Goal: Information Seeking & Learning: Learn about a topic

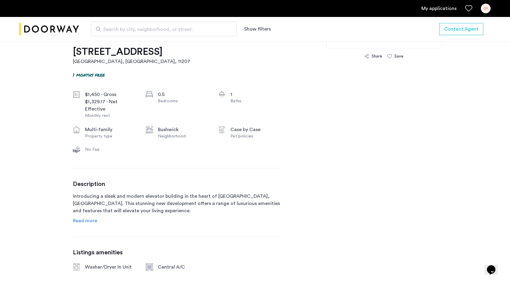
scroll to position [203, 0]
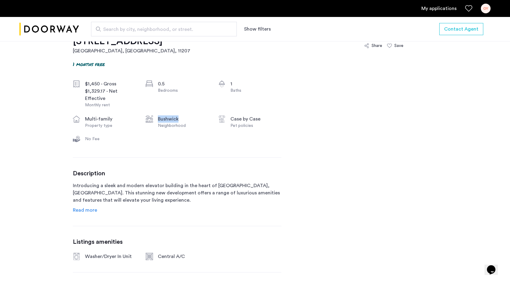
drag, startPoint x: 153, startPoint y: 119, endPoint x: 199, endPoint y: 123, distance: 46.0
click at [199, 123] on div "Bushwick Neighborhood" at bounding box center [177, 122] width 63 height 13
click at [199, 123] on div "Neighborhood" at bounding box center [183, 126] width 51 height 6
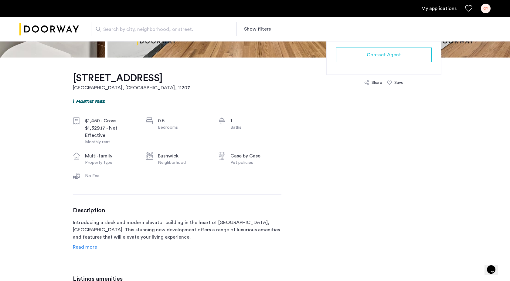
scroll to position [0, 0]
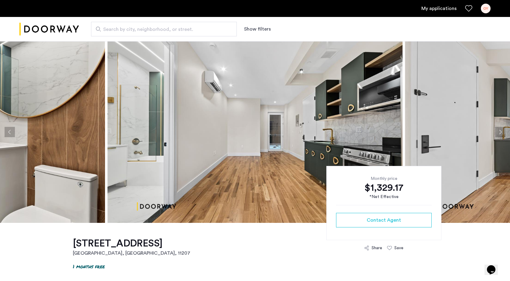
click at [495, 133] on button "Next apartment" at bounding box center [500, 132] width 10 height 10
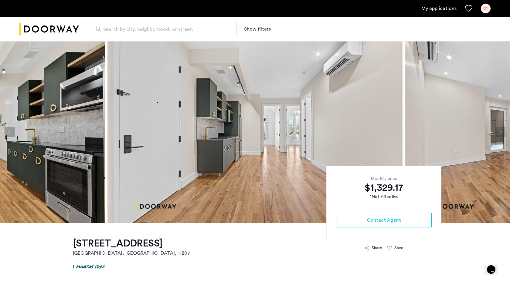
click at [495, 133] on button "Next apartment" at bounding box center [500, 132] width 10 height 10
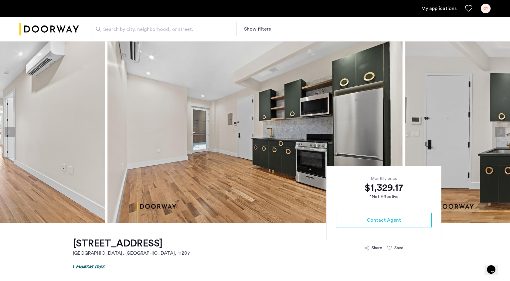
click at [495, 133] on button "Next apartment" at bounding box center [500, 132] width 10 height 10
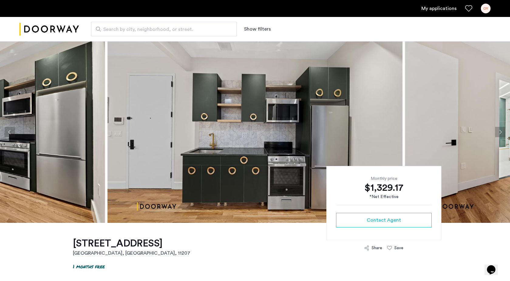
click at [495, 133] on button "Next apartment" at bounding box center [500, 132] width 10 height 10
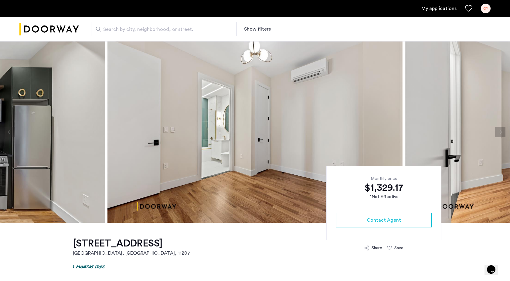
click at [495, 133] on button "Next apartment" at bounding box center [500, 132] width 10 height 10
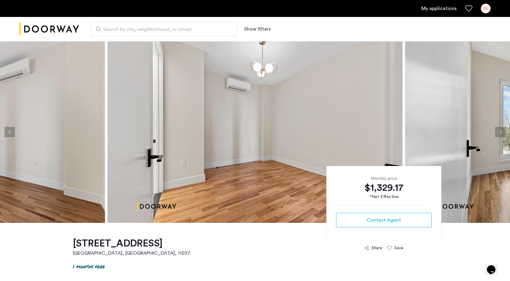
click at [495, 133] on button "Next apartment" at bounding box center [500, 132] width 10 height 10
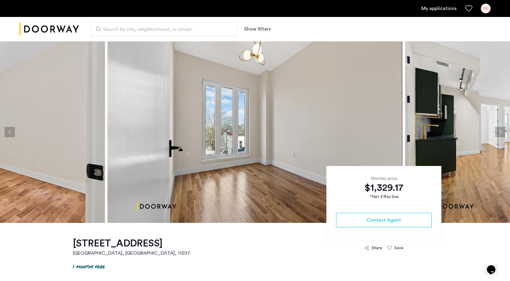
click at [495, 133] on button "Next apartment" at bounding box center [500, 132] width 10 height 10
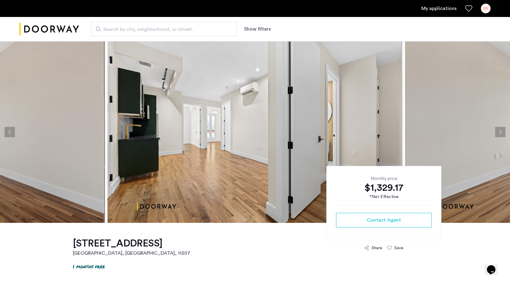
click at [495, 133] on button "Next apartment" at bounding box center [500, 132] width 10 height 10
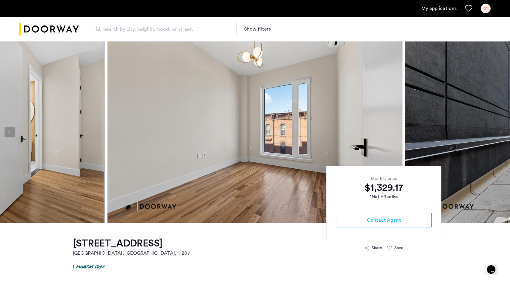
click at [495, 133] on button "Next apartment" at bounding box center [500, 132] width 10 height 10
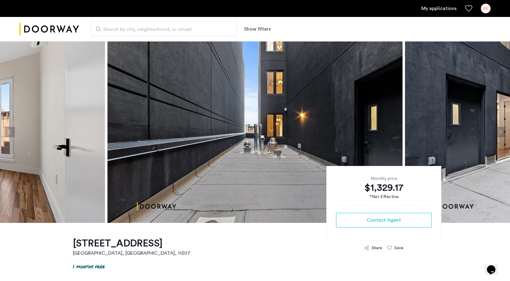
click at [495, 133] on button "Next apartment" at bounding box center [500, 132] width 10 height 10
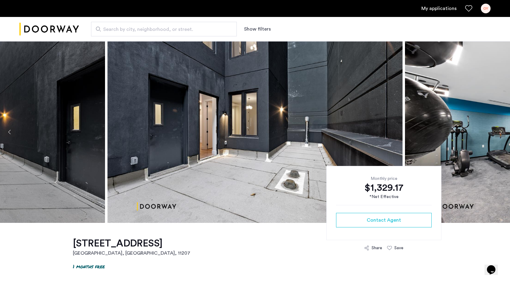
click at [495, 133] on button "Next apartment" at bounding box center [500, 132] width 10 height 10
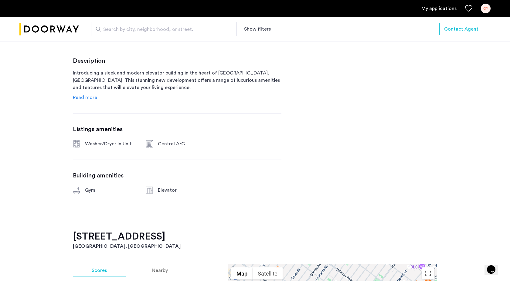
scroll to position [217, 0]
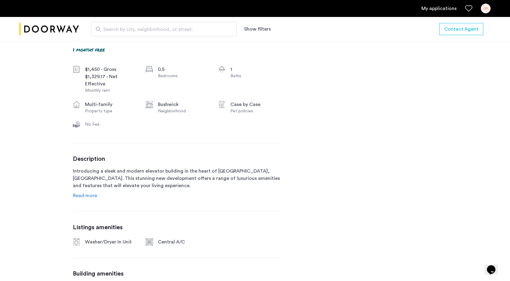
click at [87, 198] on span "Read more" at bounding box center [85, 196] width 24 height 5
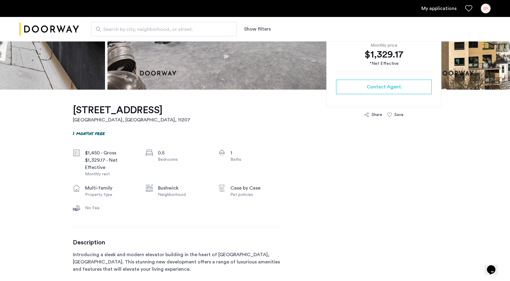
scroll to position [0, 0]
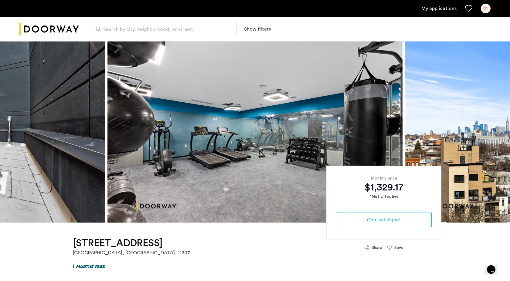
click at [500, 134] on button "Next apartment" at bounding box center [500, 132] width 10 height 10
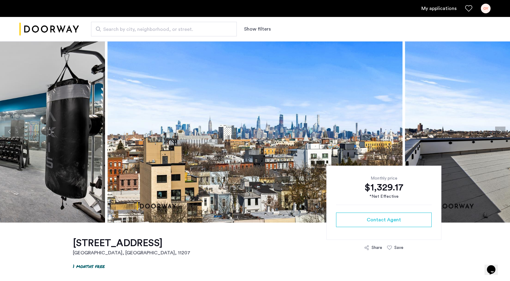
click at [501, 134] on button "Next apartment" at bounding box center [500, 132] width 10 height 10
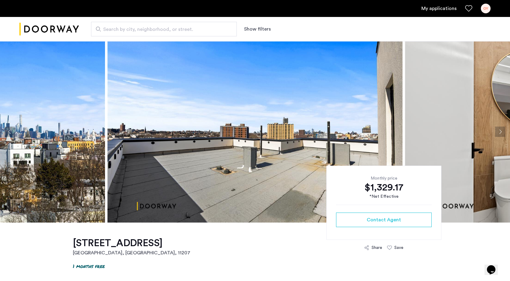
click at [501, 134] on button "Next apartment" at bounding box center [500, 132] width 10 height 10
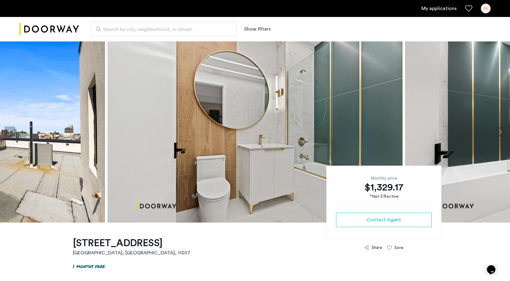
click at [501, 135] on button "Next apartment" at bounding box center [500, 132] width 10 height 10
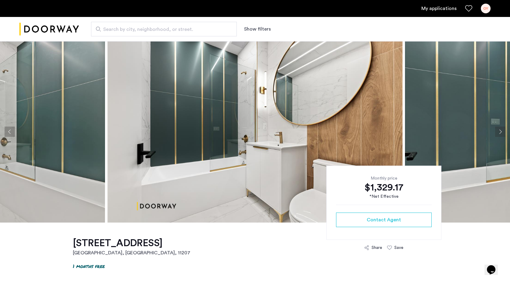
click at [501, 136] on button "Next apartment" at bounding box center [500, 132] width 10 height 10
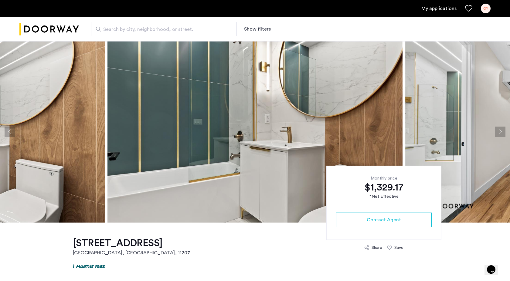
click at [501, 136] on button "Next apartment" at bounding box center [500, 132] width 10 height 10
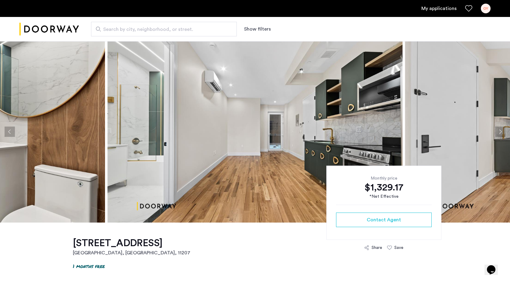
click at [499, 136] on button "Next apartment" at bounding box center [500, 132] width 10 height 10
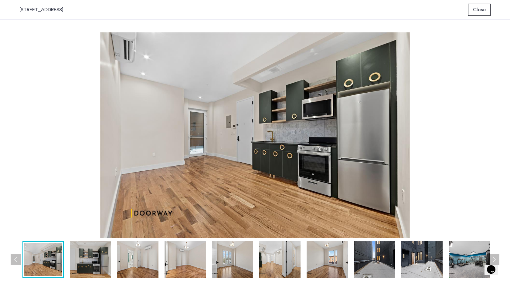
scroll to position [0, 0]
click at [479, 8] on span "Close" at bounding box center [479, 9] width 13 height 7
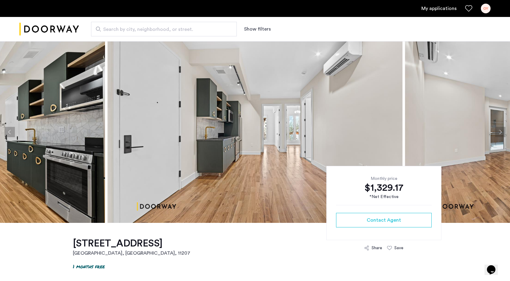
scroll to position [0, 0]
click at [495, 134] on button "Next apartment" at bounding box center [500, 132] width 10 height 10
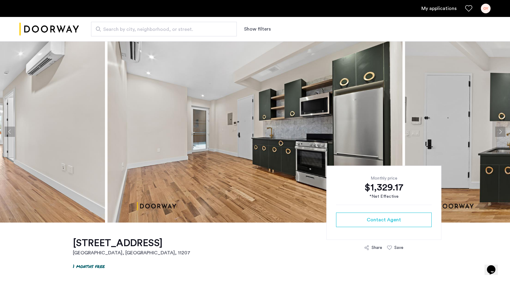
click at [496, 134] on button "Next apartment" at bounding box center [500, 132] width 10 height 10
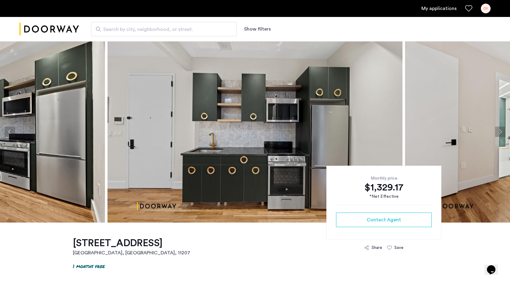
click at [496, 135] on button "Next apartment" at bounding box center [500, 132] width 10 height 10
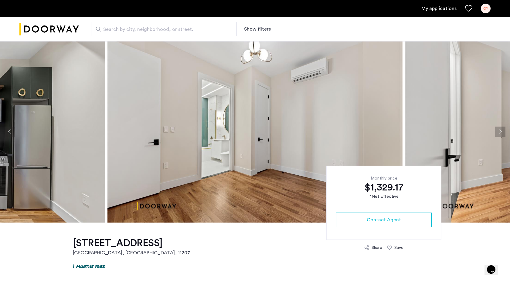
click at [496, 135] on button "Next apartment" at bounding box center [500, 132] width 10 height 10
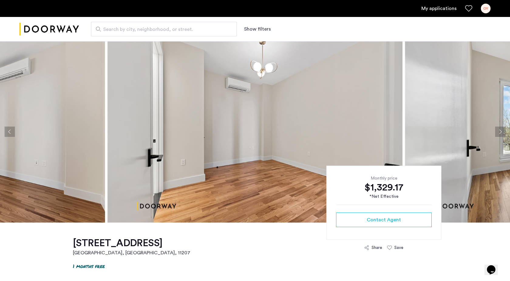
click at [496, 136] on button "Next apartment" at bounding box center [500, 132] width 10 height 10
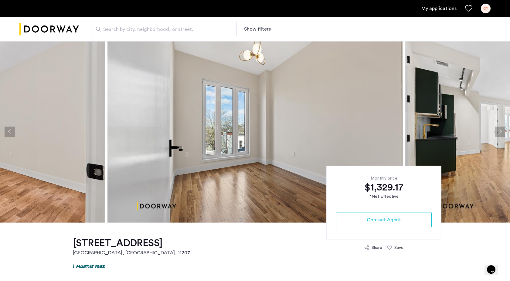
click at [496, 136] on button "Next apartment" at bounding box center [500, 132] width 10 height 10
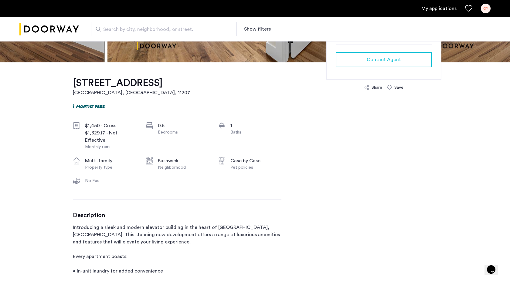
scroll to position [52, 0]
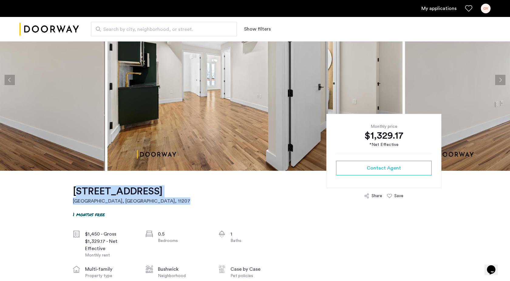
drag, startPoint x: 70, startPoint y: 192, endPoint x: 180, endPoint y: 193, distance: 109.8
copy link "1591 Broadway, Unit 1FR Brooklyn, NY , 11207"
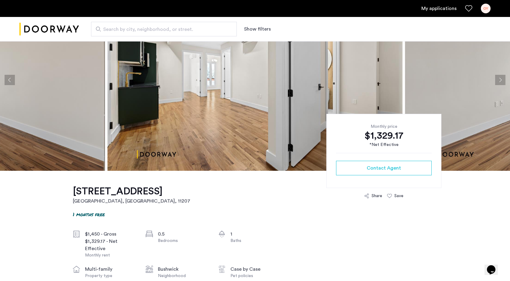
click at [142, 31] on span "Search by city, neighborhood, or street." at bounding box center [161, 29] width 116 height 7
click at [142, 31] on input "Search by city, neighborhood, or street." at bounding box center [164, 29] width 146 height 15
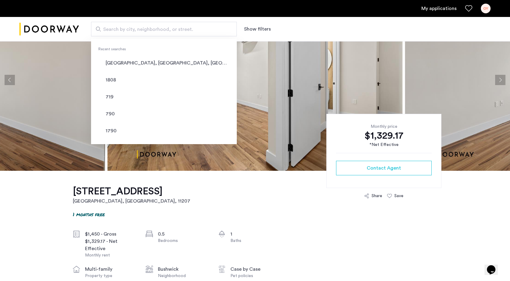
paste input "**********"
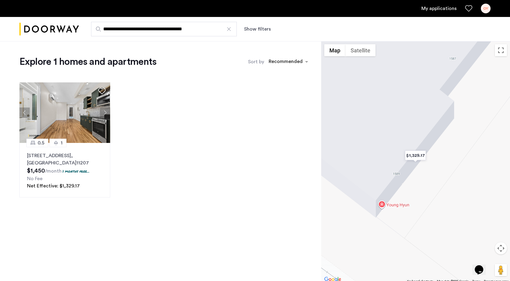
drag, startPoint x: 137, startPoint y: 29, endPoint x: 155, endPoint y: 29, distance: 18.2
click at [155, 29] on input "**********" at bounding box center [164, 29] width 146 height 15
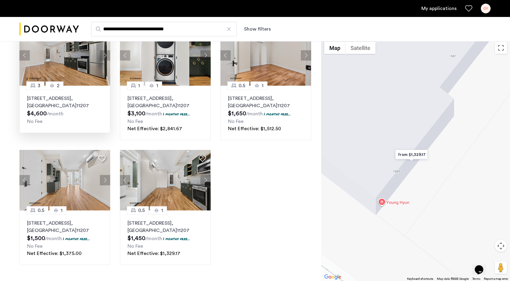
scroll to position [59, 0]
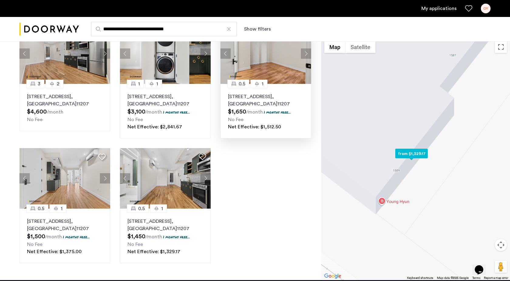
type input "**********"
click at [285, 95] on p "1591 Broadway, Unit 1BR, Brooklyn , NY 11207" at bounding box center [266, 100] width 76 height 15
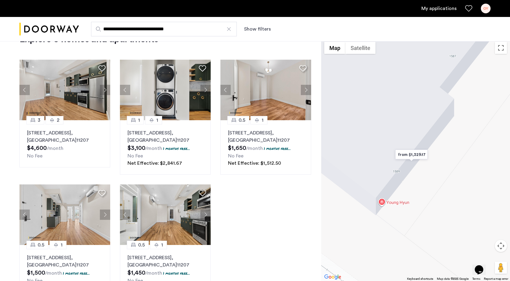
scroll to position [0, 0]
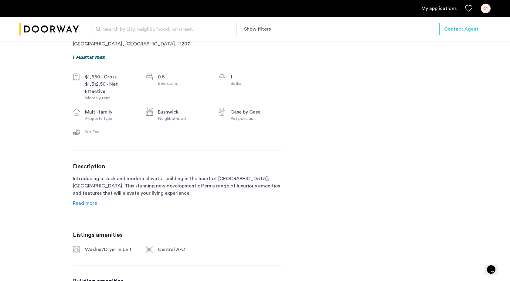
scroll to position [210, 0]
click at [90, 201] on span "Read more" at bounding box center [85, 203] width 24 height 5
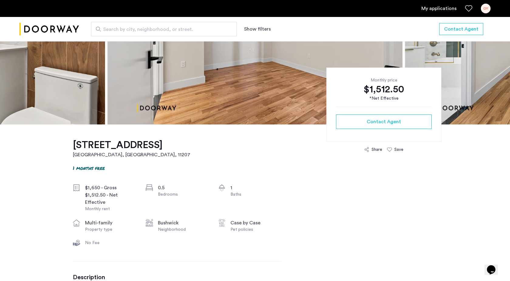
scroll to position [0, 0]
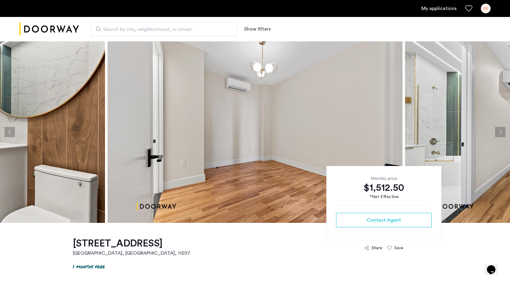
click at [496, 133] on button "Next apartment" at bounding box center [500, 132] width 10 height 10
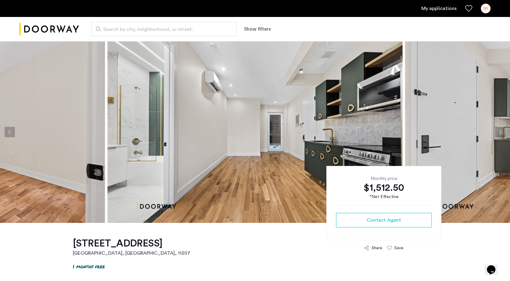
click at [496, 134] on button "Next apartment" at bounding box center [500, 132] width 10 height 10
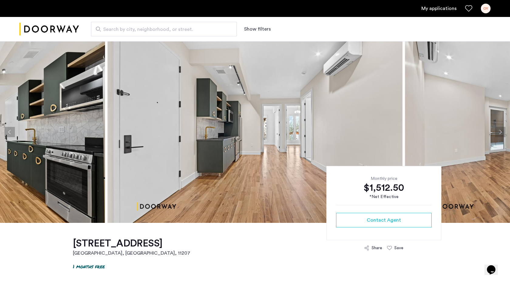
click at [496, 134] on button "Next apartment" at bounding box center [500, 132] width 10 height 10
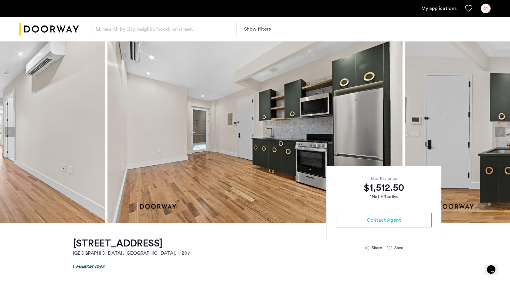
click at [496, 134] on button "Next apartment" at bounding box center [500, 132] width 10 height 10
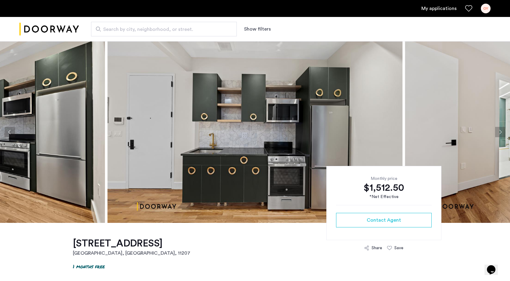
click at [496, 135] on button "Next apartment" at bounding box center [500, 132] width 10 height 10
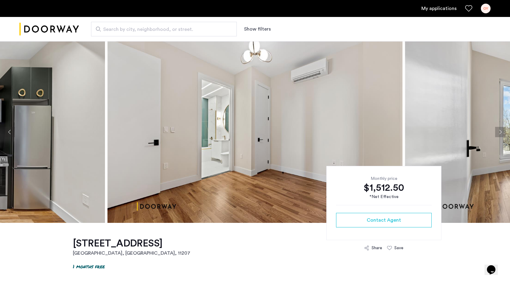
click at [496, 135] on button "Next apartment" at bounding box center [500, 132] width 10 height 10
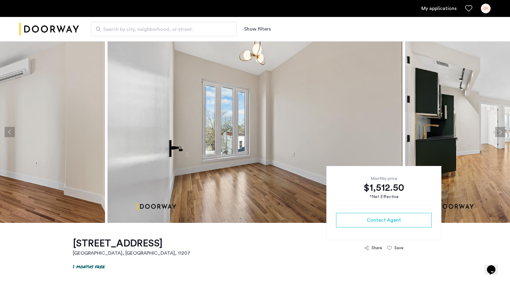
click at [496, 135] on button "Next apartment" at bounding box center [500, 132] width 10 height 10
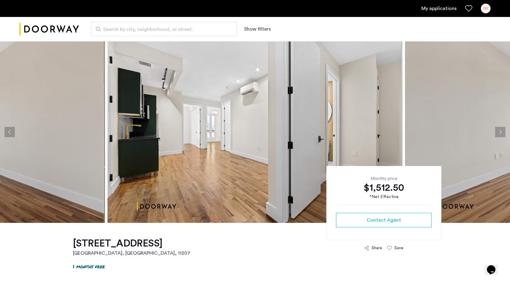
click at [496, 135] on button "Next apartment" at bounding box center [500, 132] width 10 height 10
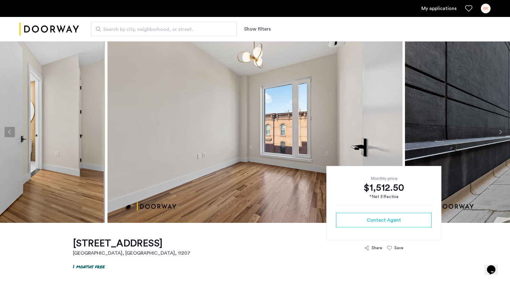
click at [496, 135] on button "Next apartment" at bounding box center [500, 132] width 10 height 10
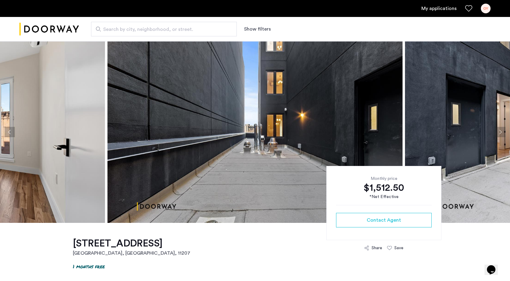
click at [501, 136] on button "Next apartment" at bounding box center [500, 132] width 10 height 10
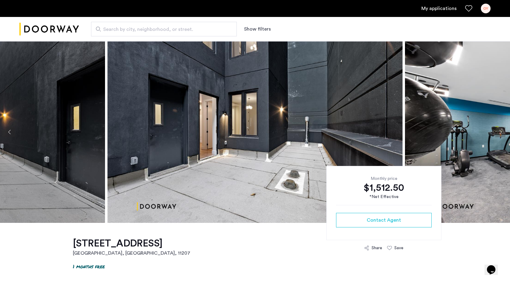
click at [501, 136] on button "Next apartment" at bounding box center [500, 132] width 10 height 10
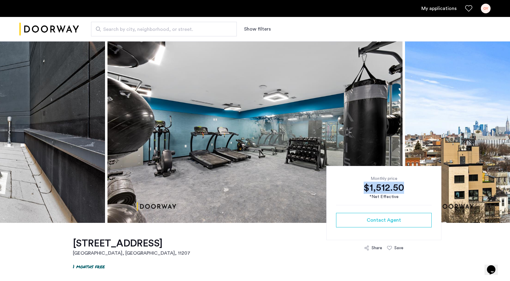
drag, startPoint x: 360, startPoint y: 191, endPoint x: 427, endPoint y: 190, distance: 67.3
click at [427, 190] on div "$1,512.50" at bounding box center [384, 188] width 96 height 12
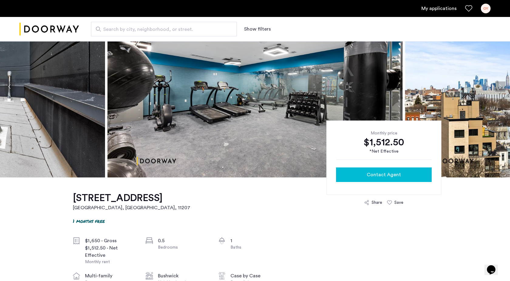
scroll to position [36, 0]
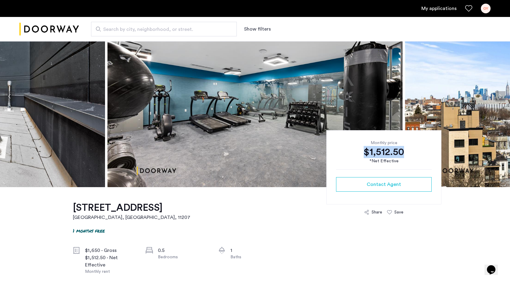
drag, startPoint x: 355, startPoint y: 156, endPoint x: 416, endPoint y: 156, distance: 61.3
click at [416, 156] on div "$1,512.50" at bounding box center [384, 152] width 96 height 12
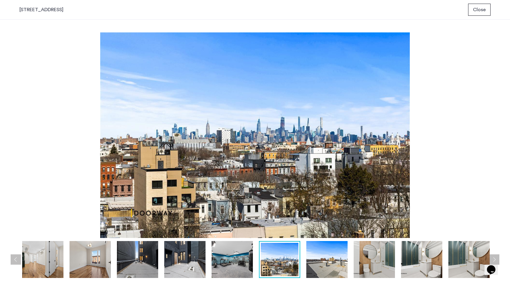
scroll to position [0, 0]
click at [95, 269] on img at bounding box center [89, 259] width 41 height 37
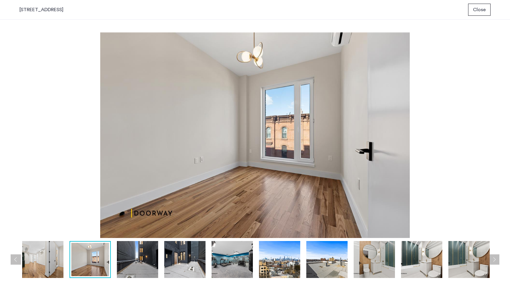
click at [499, 126] on div "prev next prev next" at bounding box center [255, 151] width 510 height 262
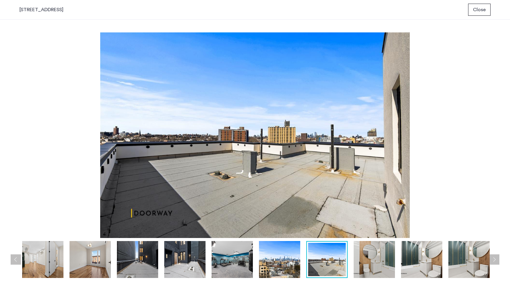
click at [473, 125] on img at bounding box center [254, 135] width 471 height 206
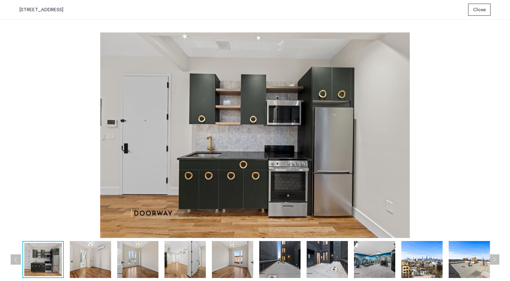
click at [478, 10] on span "Close" at bounding box center [479, 9] width 13 height 7
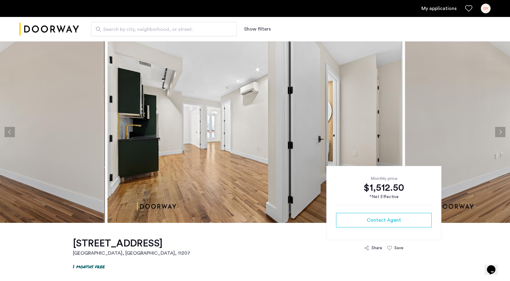
click at [500, 133] on button "Next apartment" at bounding box center [500, 132] width 10 height 10
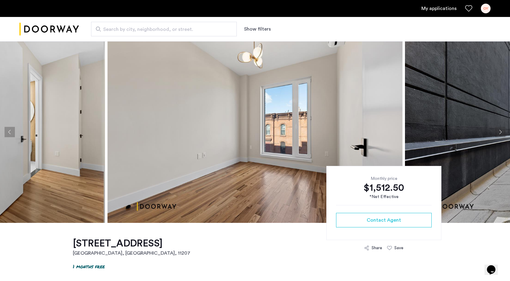
click at [500, 134] on button "Next apartment" at bounding box center [500, 132] width 10 height 10
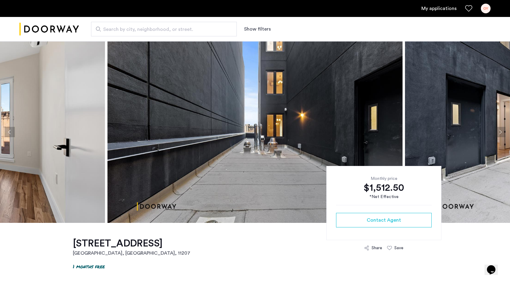
click at [500, 134] on button "Next apartment" at bounding box center [500, 132] width 10 height 10
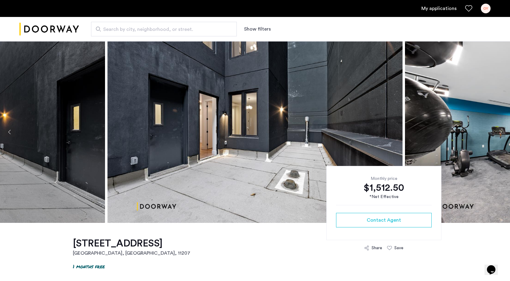
click at [500, 134] on button "Next apartment" at bounding box center [500, 132] width 10 height 10
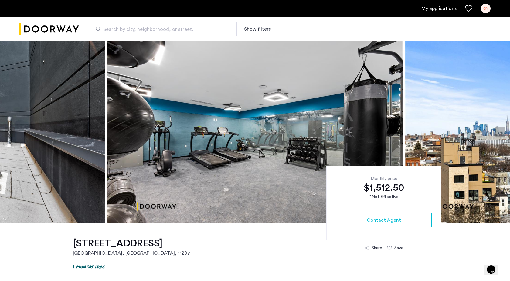
click at [500, 134] on button "Next apartment" at bounding box center [500, 132] width 10 height 10
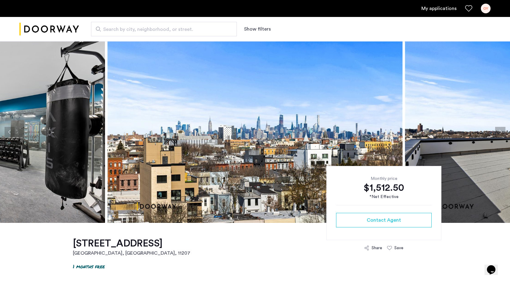
click at [500, 134] on button "Next apartment" at bounding box center [500, 132] width 10 height 10
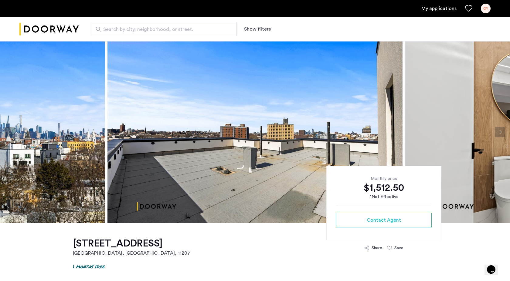
click at [500, 134] on button "Next apartment" at bounding box center [500, 132] width 10 height 10
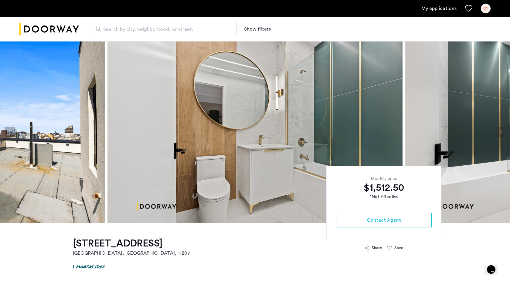
click at [500, 134] on button "Next apartment" at bounding box center [500, 132] width 10 height 10
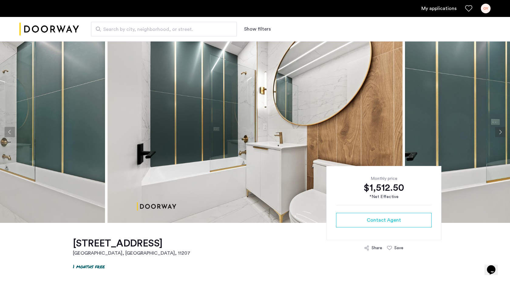
click at [500, 134] on button "Next apartment" at bounding box center [500, 132] width 10 height 10
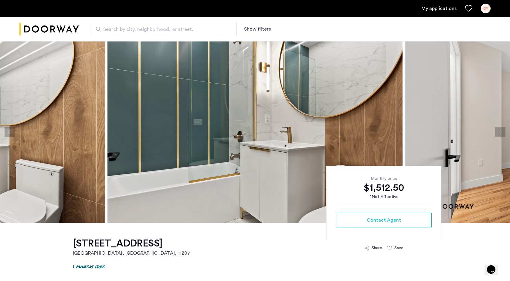
click at [500, 134] on button "Next apartment" at bounding box center [500, 132] width 10 height 10
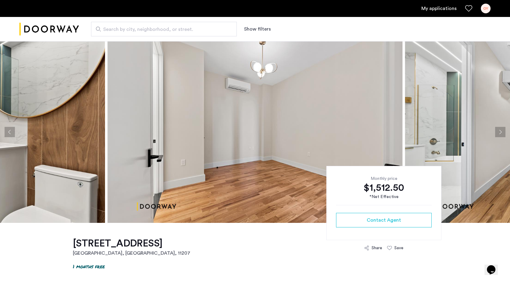
click at [500, 134] on button "Next apartment" at bounding box center [500, 132] width 10 height 10
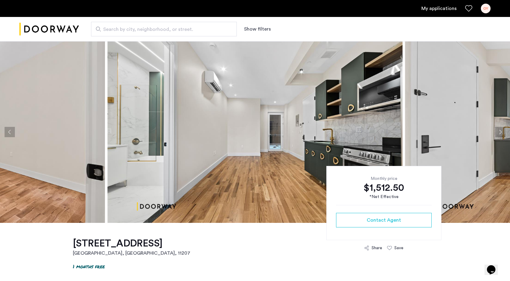
click at [500, 134] on button "Next apartment" at bounding box center [500, 132] width 10 height 10
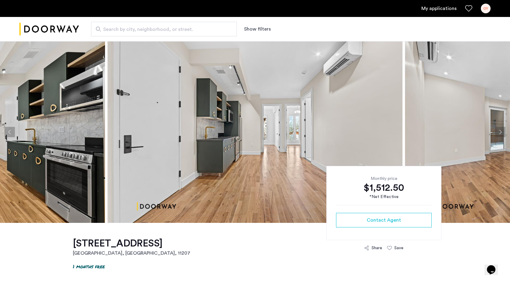
click at [500, 134] on button "Next apartment" at bounding box center [500, 132] width 10 height 10
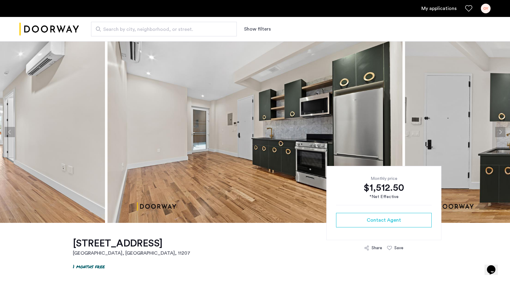
click at [499, 133] on button "Next apartment" at bounding box center [500, 132] width 10 height 10
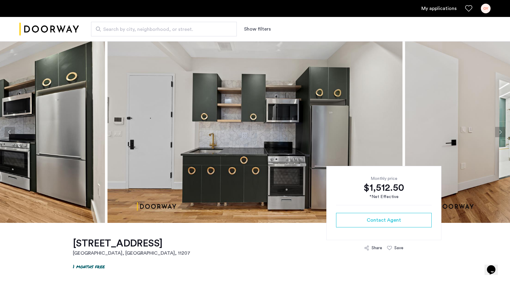
click at [166, 29] on span "Search by city, neighborhood, or street." at bounding box center [161, 29] width 116 height 7
click at [166, 29] on input "Search by city, neighborhood, or street." at bounding box center [164, 29] width 146 height 15
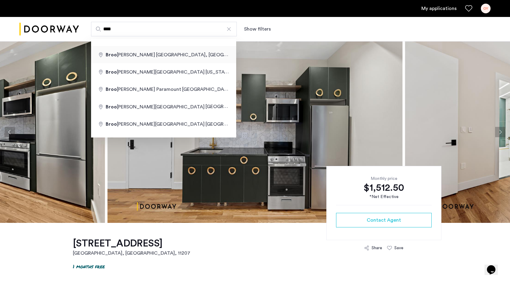
type input "**********"
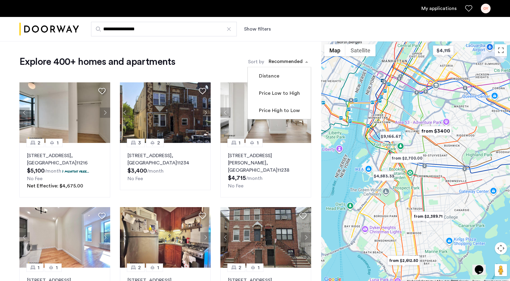
click at [280, 62] on div "sort-apartment" at bounding box center [286, 63] width 36 height 8
click at [210, 65] on div "Explore 400+ homes and apartments Sort by Recommended Distance Price Low to Hig…" at bounding box center [164, 62] width 291 height 12
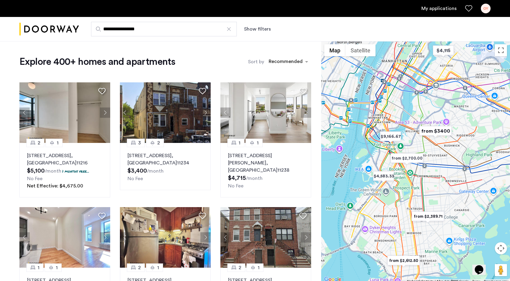
click at [258, 29] on button "Show filters" at bounding box center [257, 28] width 27 height 7
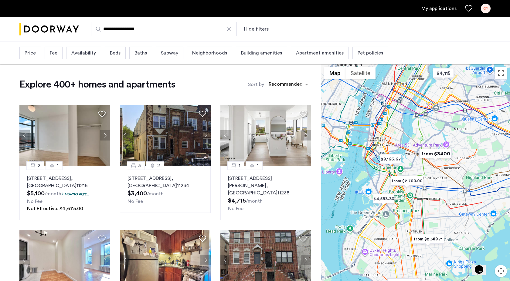
click at [261, 56] on span "Building amenities" at bounding box center [261, 52] width 41 height 7
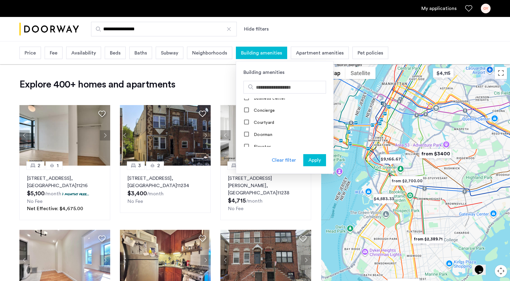
scroll to position [71, 0]
click at [261, 129] on label "Elevator" at bounding box center [261, 131] width 18 height 5
click at [300, 157] on div "Clear filter Apply" at bounding box center [284, 163] width 97 height 19
click at [310, 159] on span "Apply" at bounding box center [314, 160] width 12 height 7
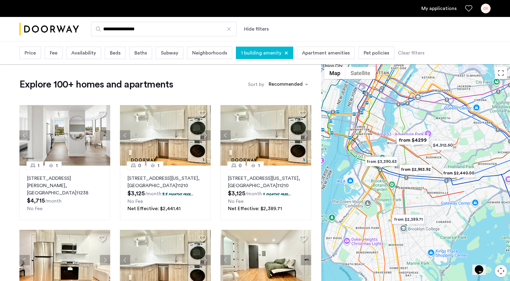
click at [111, 54] on span "Beds" at bounding box center [115, 52] width 11 height 7
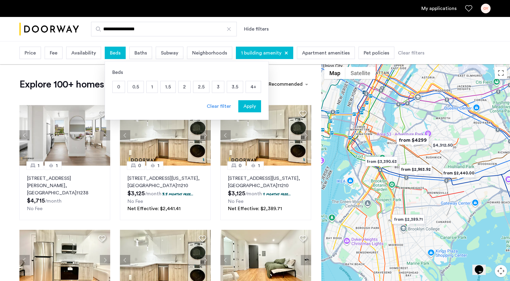
click at [144, 51] on span "Baths" at bounding box center [140, 52] width 12 height 7
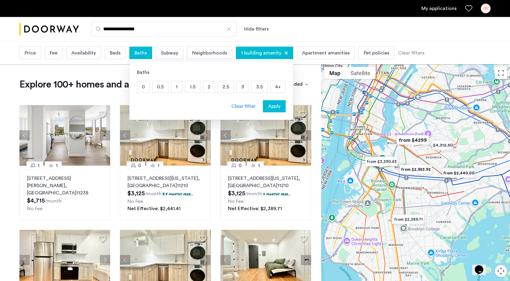
click at [173, 86] on p "1" at bounding box center [176, 87] width 11 height 12
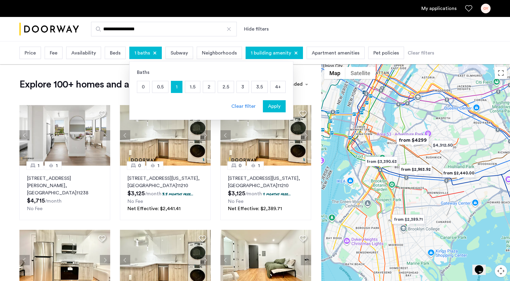
click at [118, 51] on span "Beds" at bounding box center [115, 52] width 11 height 7
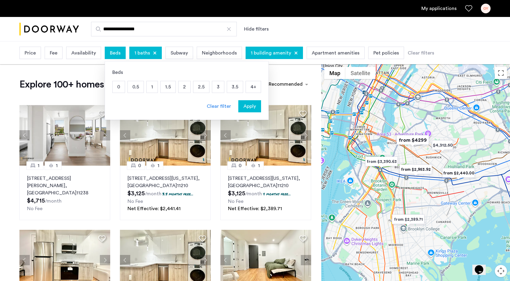
click at [243, 110] on span "Apply" at bounding box center [249, 106] width 12 height 7
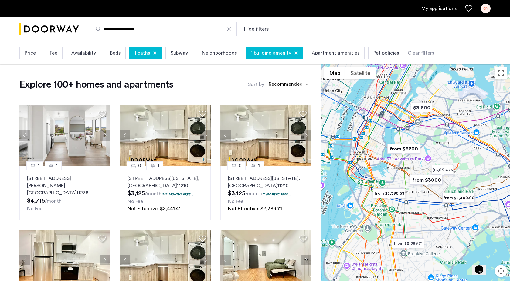
click at [282, 84] on div "sort-apartment" at bounding box center [286, 85] width 36 height 8
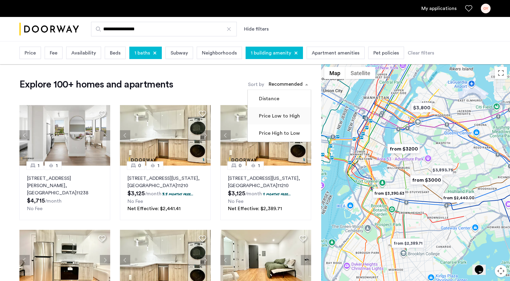
click at [272, 117] on label "Price Low to High" at bounding box center [278, 116] width 42 height 7
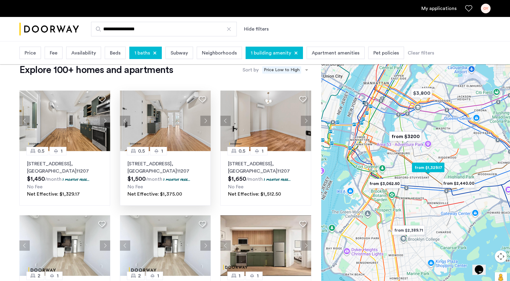
scroll to position [14, 0]
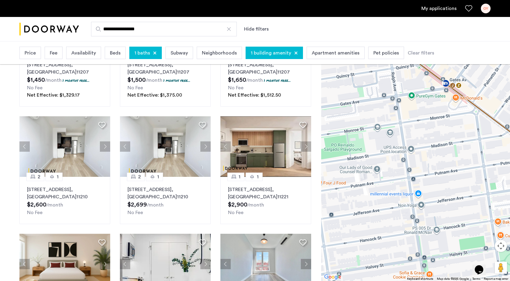
scroll to position [0, 0]
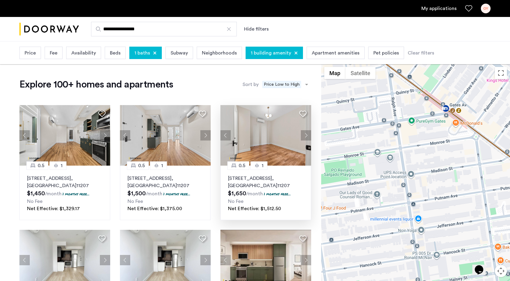
click at [260, 157] on img at bounding box center [265, 135] width 91 height 61
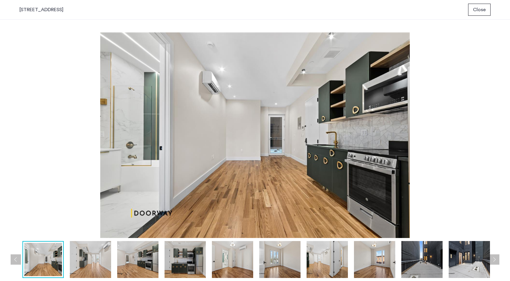
click at [89, 262] on img at bounding box center [90, 259] width 41 height 37
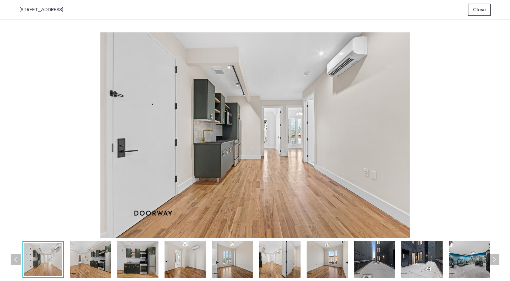
click at [119, 262] on img at bounding box center [137, 259] width 41 height 37
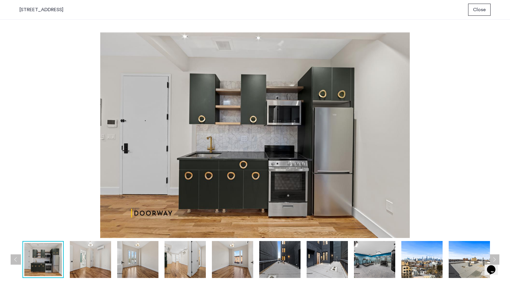
click at [167, 261] on img at bounding box center [184, 259] width 41 height 37
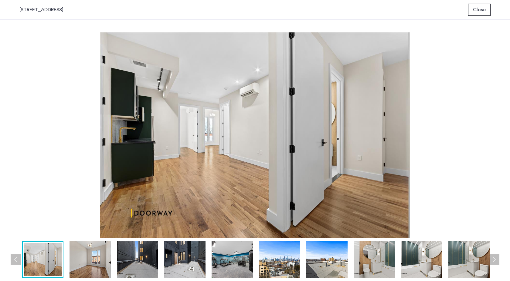
click at [186, 266] on img at bounding box center [184, 259] width 41 height 37
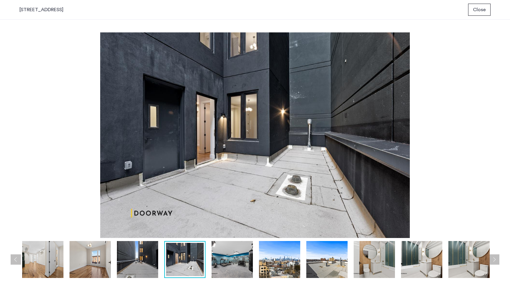
click at [213, 266] on img at bounding box center [231, 259] width 41 height 37
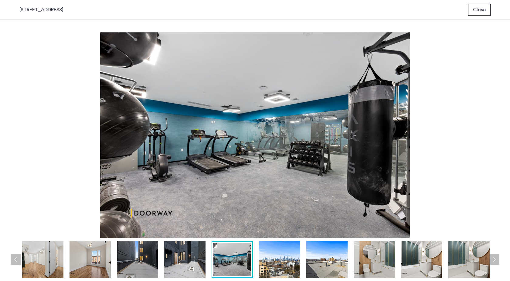
click at [261, 267] on img at bounding box center [279, 259] width 41 height 37
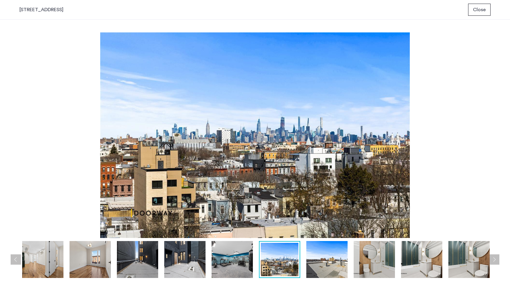
click at [330, 267] on img at bounding box center [326, 259] width 41 height 37
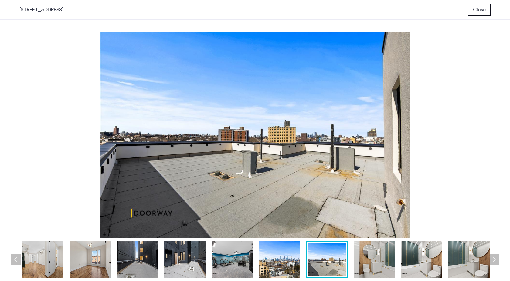
click at [367, 262] on img at bounding box center [373, 259] width 41 height 37
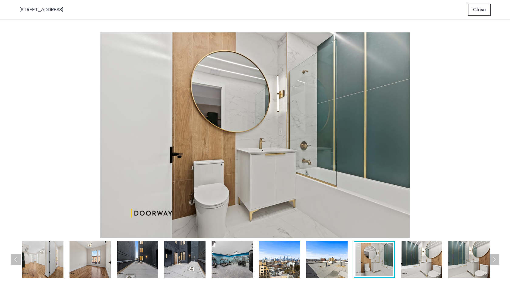
click at [415, 259] on img at bounding box center [421, 259] width 41 height 37
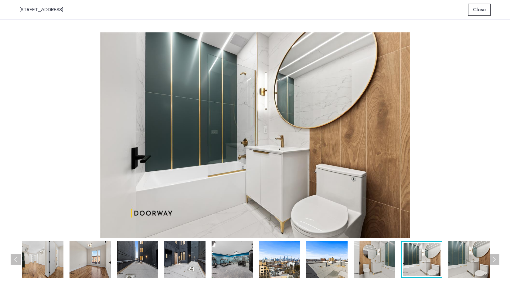
click at [372, 266] on img at bounding box center [373, 259] width 41 height 37
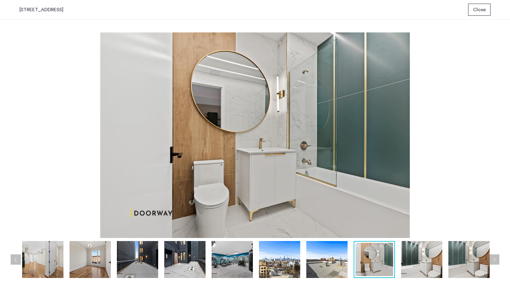
click at [420, 261] on img at bounding box center [421, 259] width 41 height 37
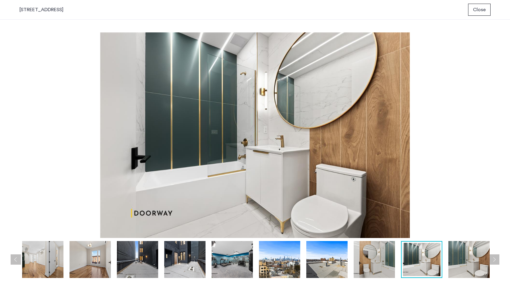
click at [390, 263] on img at bounding box center [373, 259] width 41 height 37
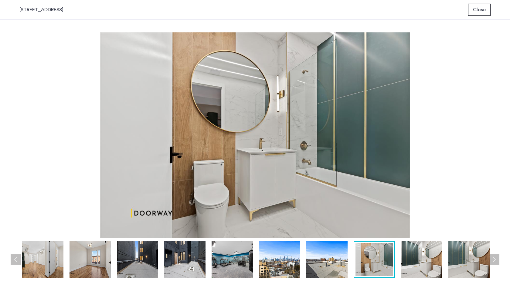
click at [416, 265] on img at bounding box center [421, 259] width 41 height 37
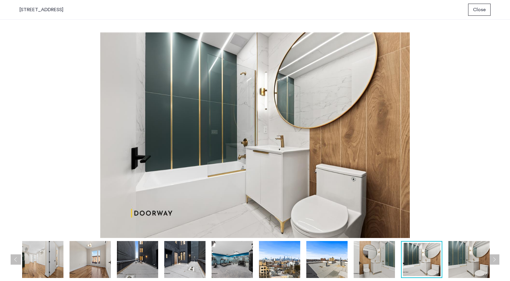
click at [375, 271] on img at bounding box center [373, 259] width 41 height 37
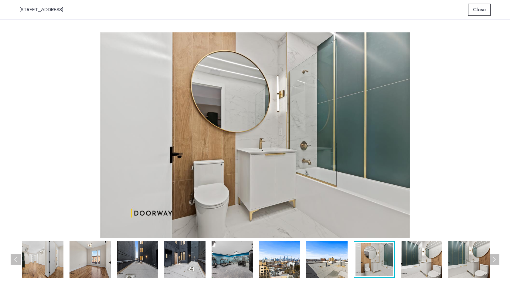
click at [463, 260] on img at bounding box center [468, 259] width 41 height 37
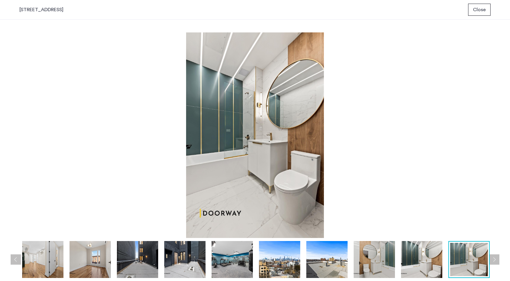
click at [496, 259] on button "Next apartment" at bounding box center [494, 260] width 10 height 10
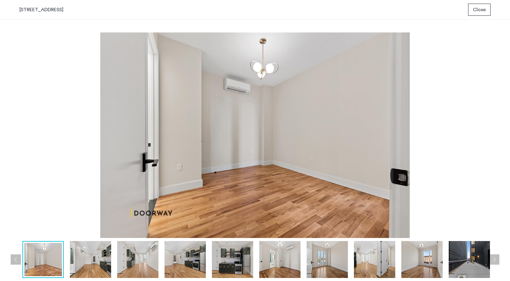
click at [82, 266] on img at bounding box center [90, 259] width 41 height 37
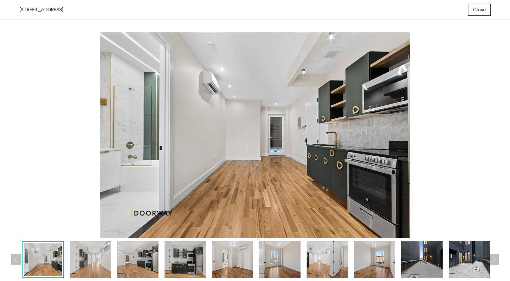
click at [94, 266] on img at bounding box center [90, 259] width 41 height 37
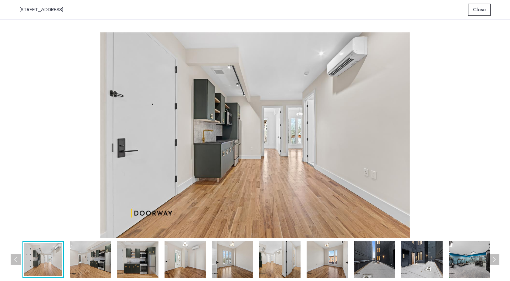
click at [200, 261] on img at bounding box center [184, 259] width 41 height 37
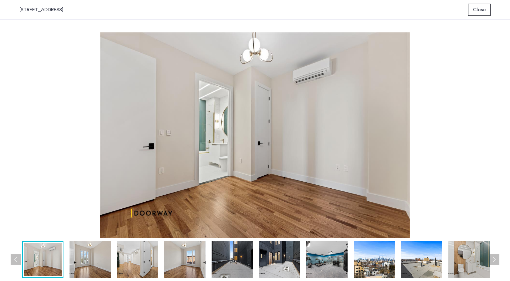
click at [95, 261] on img at bounding box center [89, 259] width 41 height 37
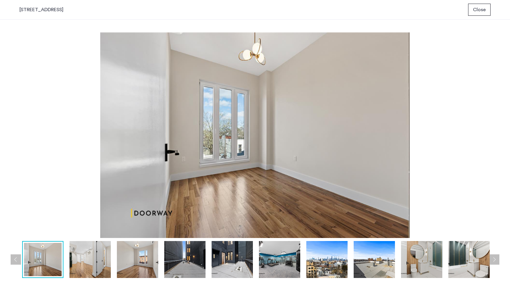
click at [141, 261] on img at bounding box center [137, 259] width 41 height 37
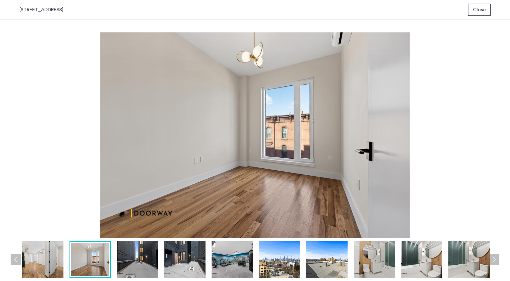
click at [49, 263] on img at bounding box center [42, 259] width 41 height 37
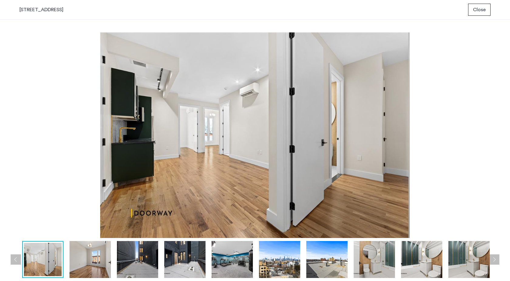
click at [88, 262] on img at bounding box center [89, 259] width 41 height 37
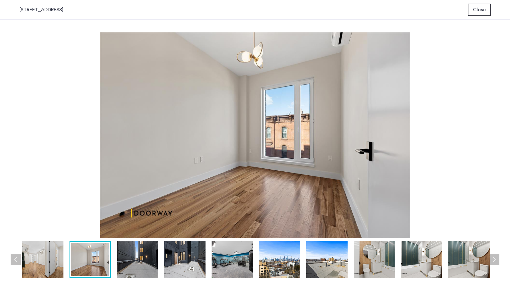
click at [145, 258] on img at bounding box center [137, 259] width 41 height 37
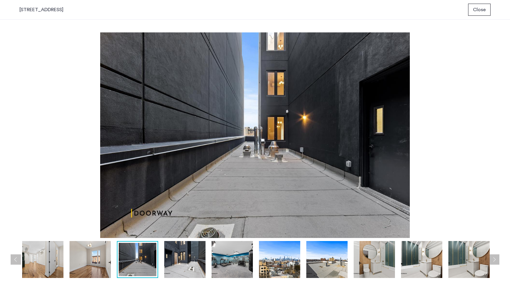
click at [177, 259] on img at bounding box center [184, 259] width 41 height 37
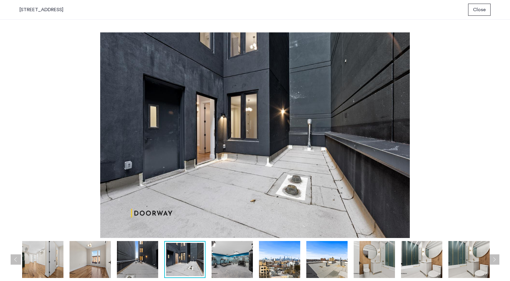
click at [226, 258] on img at bounding box center [231, 259] width 41 height 37
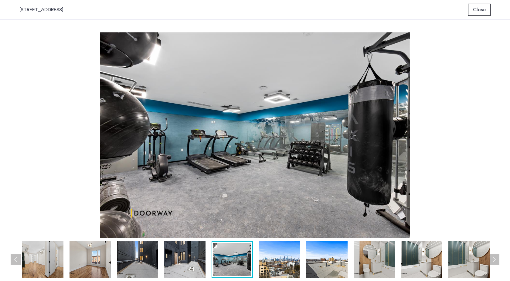
click at [279, 255] on img at bounding box center [279, 259] width 41 height 37
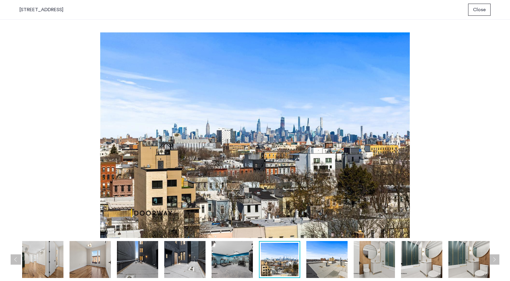
click at [363, 266] on img at bounding box center [373, 259] width 41 height 37
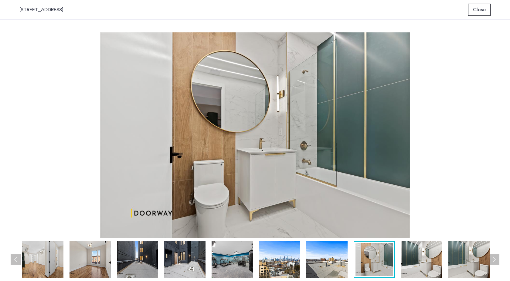
click at [485, 261] on img at bounding box center [468, 259] width 41 height 37
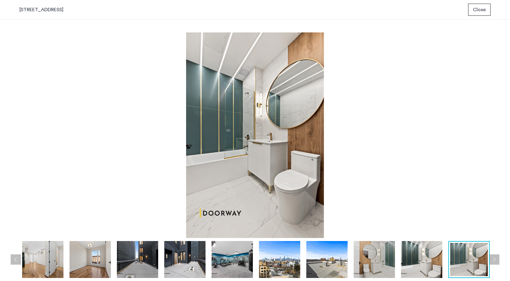
click at [496, 261] on button "Next apartment" at bounding box center [494, 260] width 10 height 10
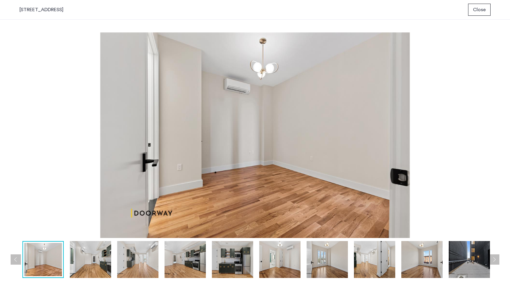
click at [496, 261] on button "Next apartment" at bounding box center [494, 260] width 10 height 10
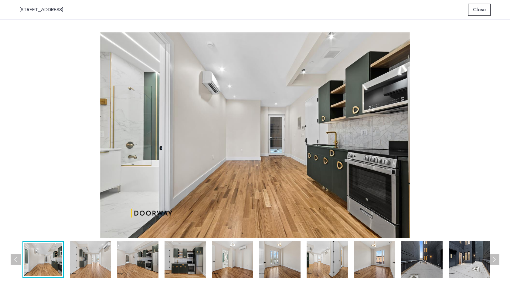
click at [496, 261] on button "Next apartment" at bounding box center [494, 260] width 10 height 10
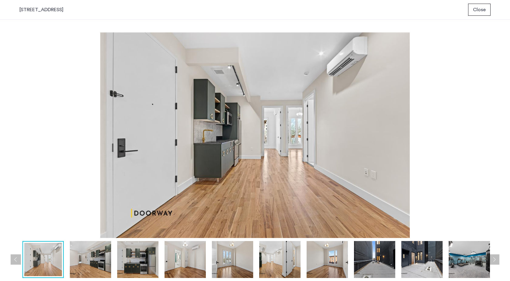
click at [496, 262] on button "Next apartment" at bounding box center [494, 260] width 10 height 10
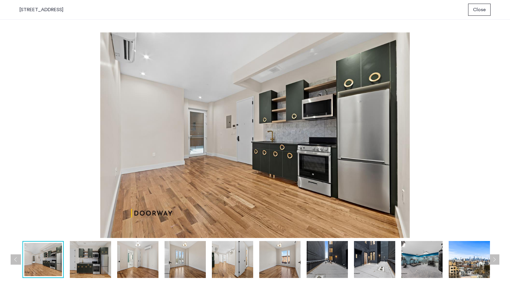
click at [496, 262] on button "Next apartment" at bounding box center [494, 260] width 10 height 10
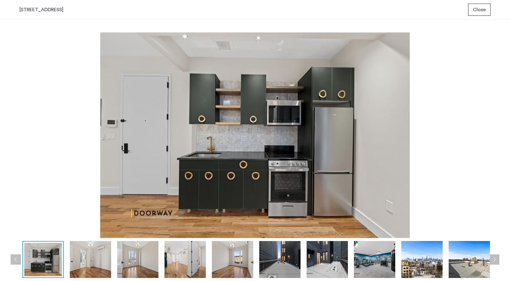
click at [496, 263] on button "Next apartment" at bounding box center [494, 260] width 10 height 10
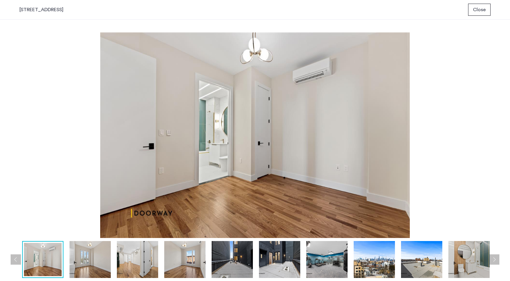
click at [496, 263] on button "Next apartment" at bounding box center [494, 260] width 10 height 10
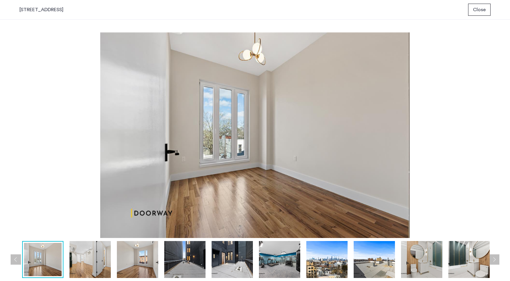
click at [496, 263] on button "Next apartment" at bounding box center [494, 260] width 10 height 10
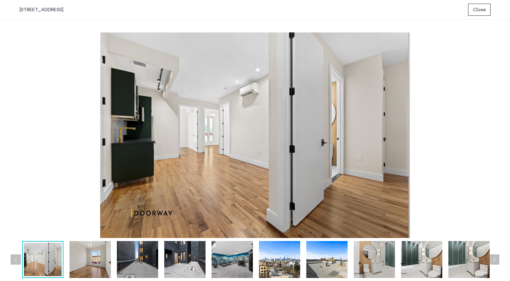
click at [459, 268] on img at bounding box center [468, 259] width 41 height 37
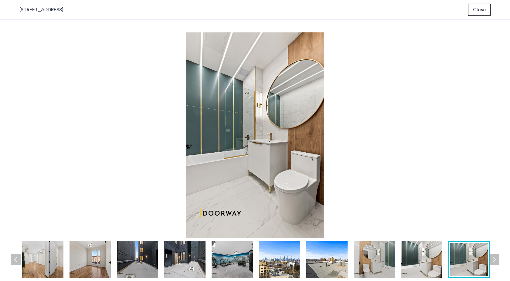
click at [384, 269] on img at bounding box center [373, 259] width 41 height 37
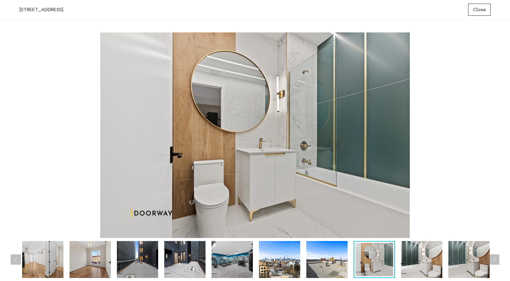
click at [496, 261] on button "Next apartment" at bounding box center [494, 260] width 10 height 10
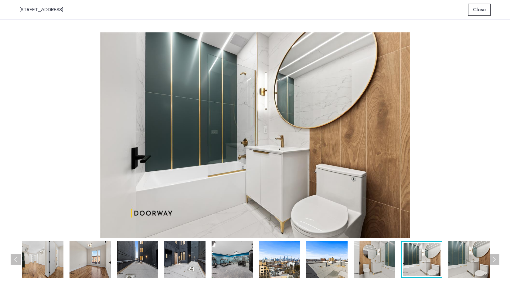
click at [496, 261] on button "Next apartment" at bounding box center [494, 260] width 10 height 10
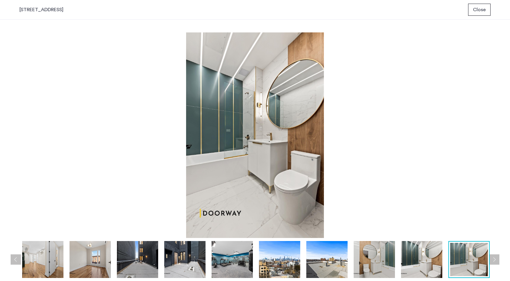
click at [496, 261] on button "Next apartment" at bounding box center [494, 260] width 10 height 10
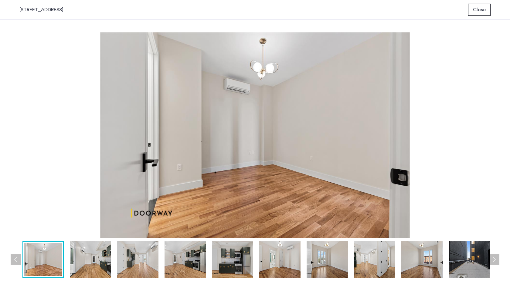
click at [496, 261] on button "Next apartment" at bounding box center [494, 260] width 10 height 10
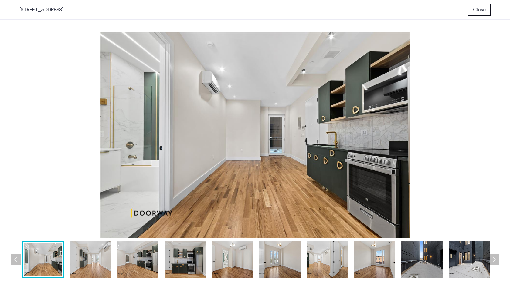
click at [496, 261] on button "Next apartment" at bounding box center [494, 260] width 10 height 10
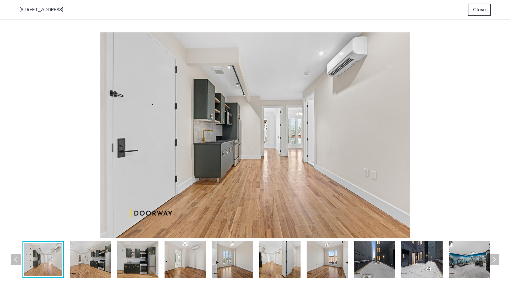
click at [496, 261] on button "Next apartment" at bounding box center [494, 260] width 10 height 10
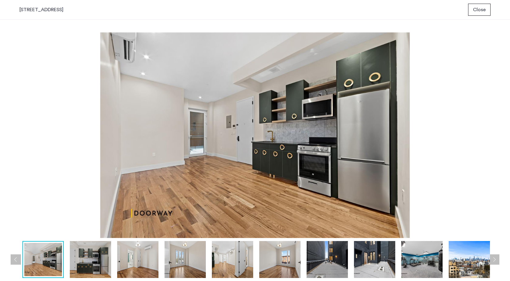
click at [496, 261] on button "Next apartment" at bounding box center [494, 260] width 10 height 10
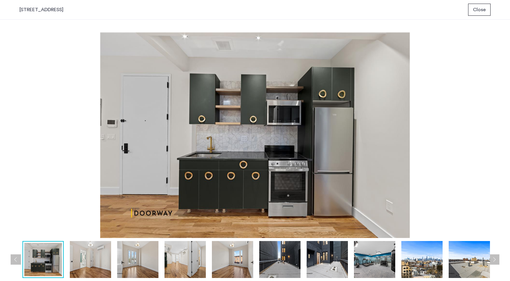
click at [496, 262] on button "Next apartment" at bounding box center [494, 260] width 10 height 10
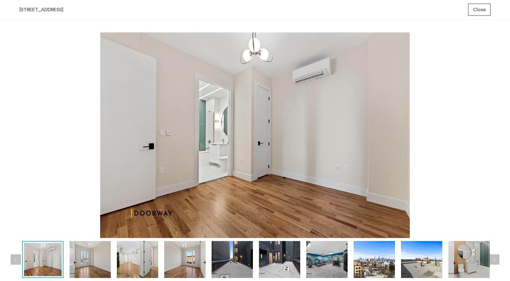
click at [496, 262] on button "Next apartment" at bounding box center [494, 260] width 10 height 10
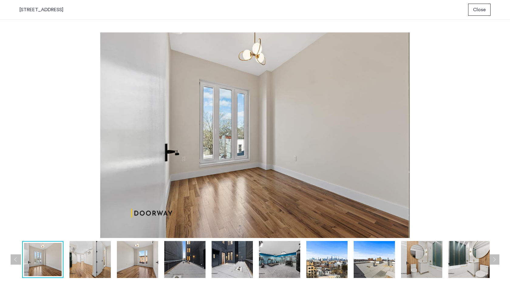
click at [496, 262] on button "Next apartment" at bounding box center [494, 260] width 10 height 10
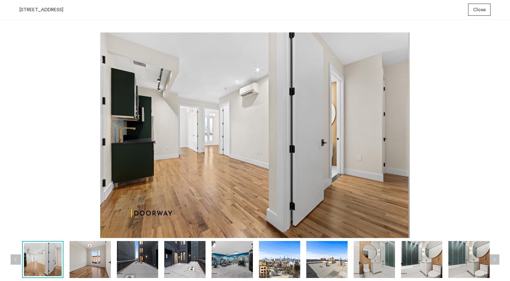
click at [496, 262] on button "Next apartment" at bounding box center [494, 260] width 10 height 10
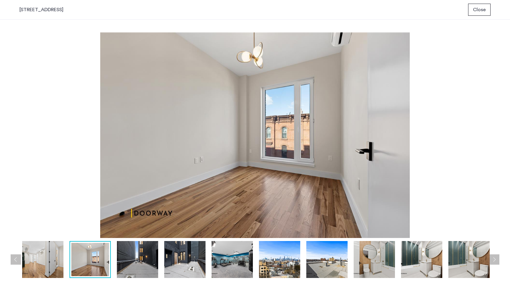
click at [496, 262] on button "Next apartment" at bounding box center [494, 260] width 10 height 10
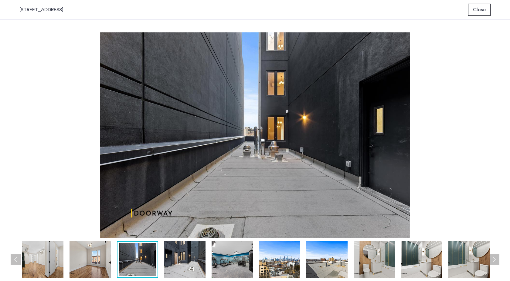
click at [466, 269] on img at bounding box center [468, 259] width 41 height 37
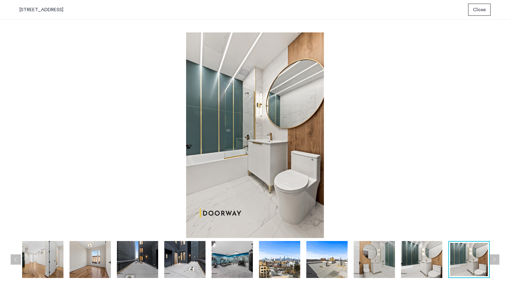
click at [426, 266] on img at bounding box center [421, 259] width 41 height 37
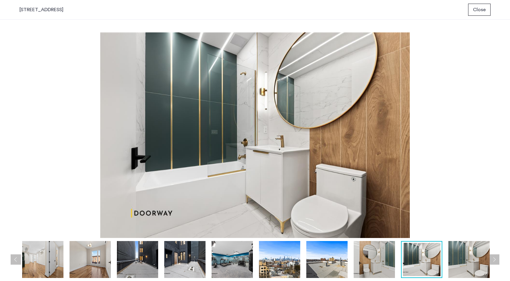
click at [384, 265] on img at bounding box center [373, 259] width 41 height 37
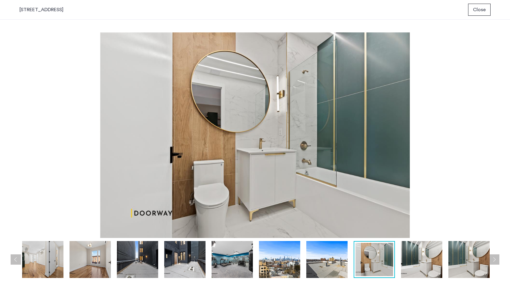
click at [318, 271] on img at bounding box center [326, 259] width 41 height 37
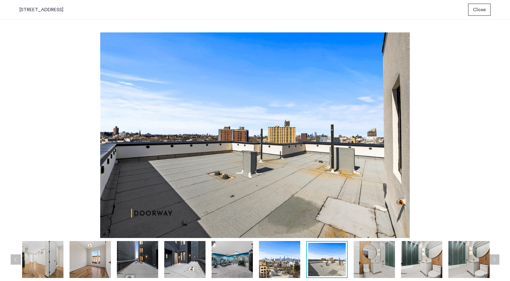
click at [494, 264] on button "Next apartment" at bounding box center [494, 260] width 10 height 10
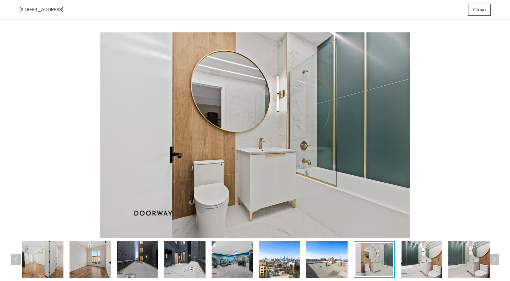
click at [494, 264] on button "Next apartment" at bounding box center [494, 260] width 10 height 10
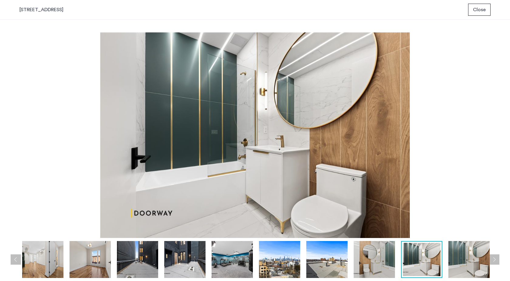
click at [494, 264] on button "Next apartment" at bounding box center [494, 260] width 10 height 10
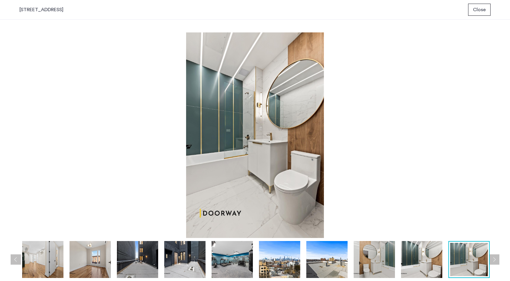
click at [494, 264] on button "Next apartment" at bounding box center [494, 260] width 10 height 10
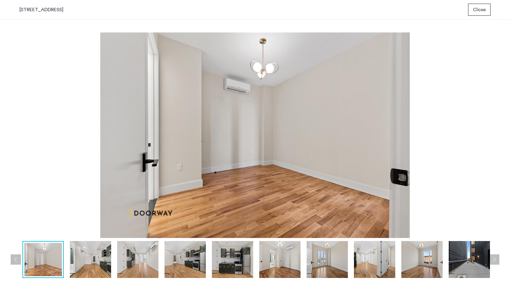
click at [494, 264] on button "Next apartment" at bounding box center [494, 260] width 10 height 10
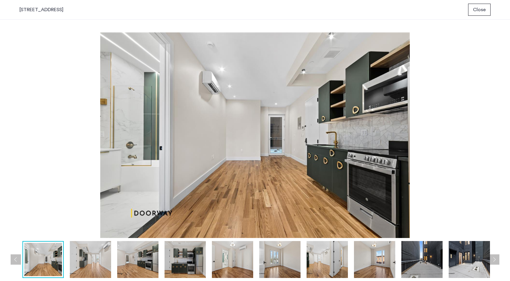
click at [494, 264] on button "Next apartment" at bounding box center [494, 260] width 10 height 10
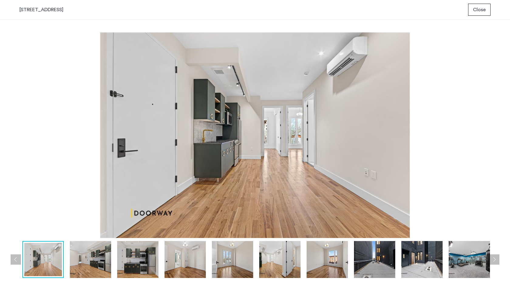
click at [494, 264] on button "Next apartment" at bounding box center [494, 260] width 10 height 10
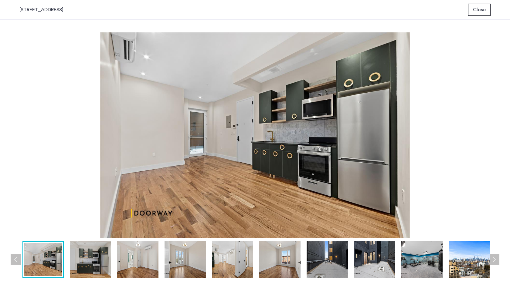
click at [494, 264] on button "Next apartment" at bounding box center [494, 260] width 10 height 10
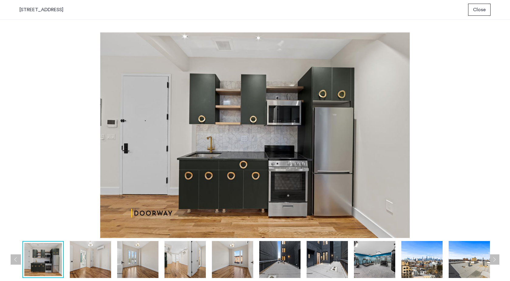
click at [484, 12] on span "Close" at bounding box center [479, 9] width 13 height 7
